Goal: Information Seeking & Learning: Learn about a topic

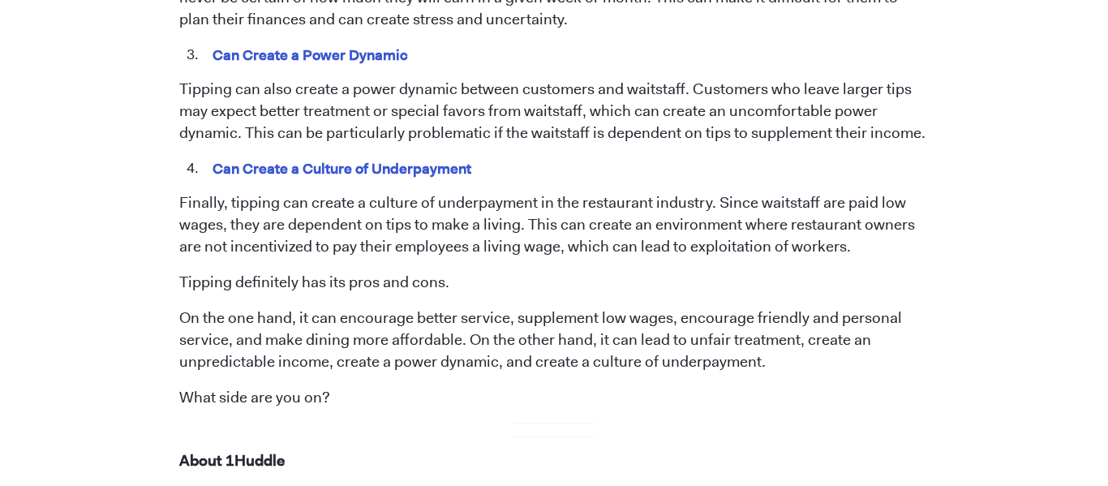
scroll to position [1717, 0]
click at [804, 193] on p "Finally, tipping can create a culture of underpayment in the restaurant industr…" at bounding box center [554, 226] width 750 height 66
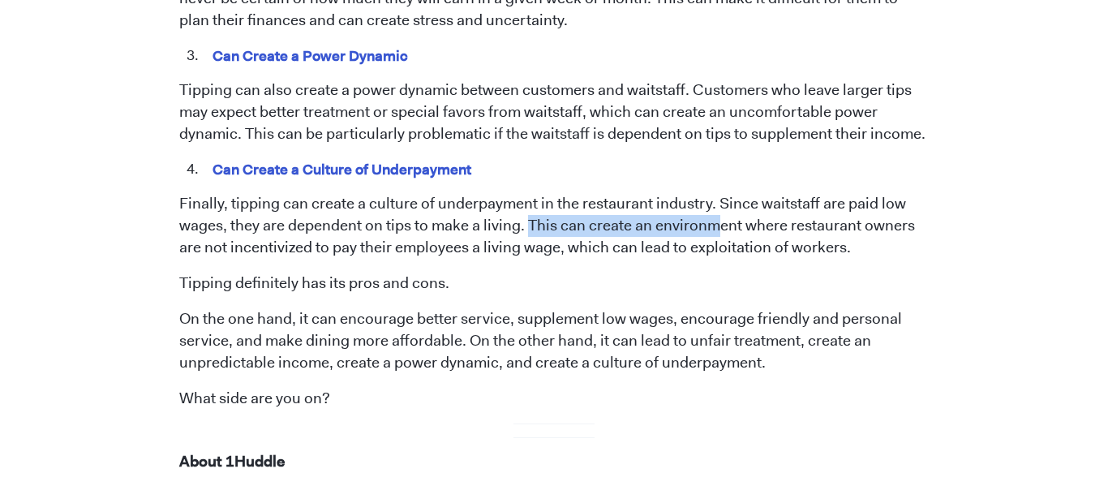
drag, startPoint x: 527, startPoint y: 200, endPoint x: 718, endPoint y: 213, distance: 191.9
click at [718, 213] on p "Finally, tipping can create a culture of underpayment in the restaurant industr…" at bounding box center [554, 226] width 750 height 66
click at [681, 214] on p "Finally, tipping can create a culture of underpayment in the restaurant industr…" at bounding box center [554, 226] width 750 height 66
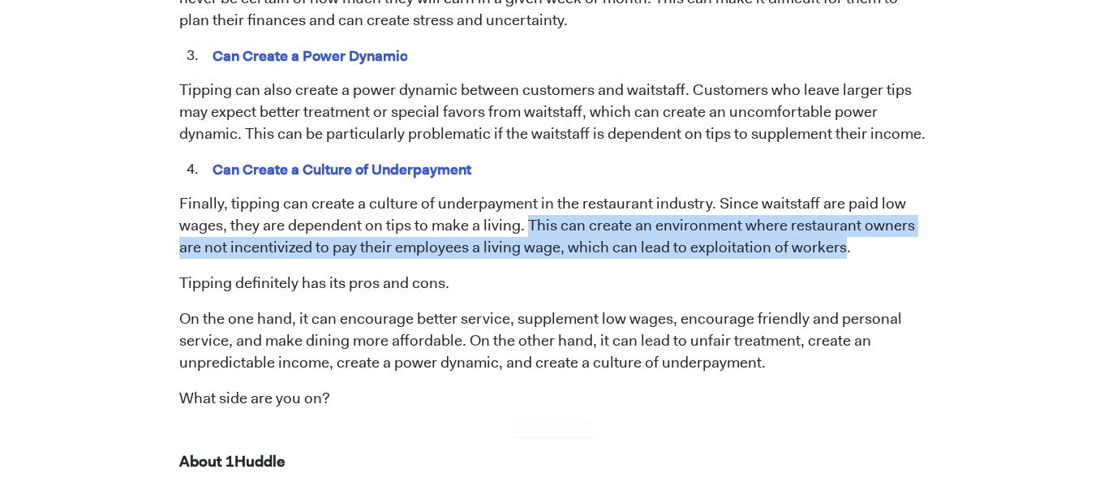
drag, startPoint x: 527, startPoint y: 200, endPoint x: 840, endPoint y: 224, distance: 313.3
click at [840, 224] on p "Finally, tipping can create a culture of underpayment in the restaurant industr…" at bounding box center [554, 226] width 750 height 66
copy p "This can create an environment where restaurant owners are not incentivized to …"
click at [875, 193] on p "Finally, tipping can create a culture of underpayment in the restaurant industr…" at bounding box center [554, 226] width 750 height 66
drag, startPoint x: 527, startPoint y: 200, endPoint x: 869, endPoint y: 227, distance: 342.7
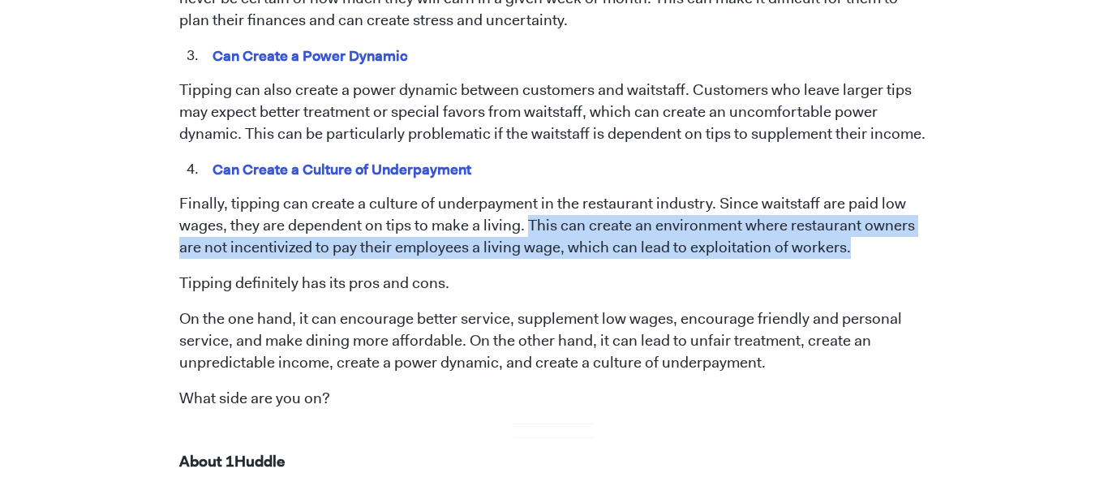
click at [869, 227] on p "Finally, tipping can create a culture of underpayment in the restaurant industr…" at bounding box center [554, 226] width 750 height 66
copy p "This can create an environment where restaurant owners are not incentivized to …"
click at [349, 193] on p "Finally, tipping can create a culture of underpayment in the restaurant industr…" at bounding box center [554, 226] width 750 height 66
